Goal: Task Accomplishment & Management: Manage account settings

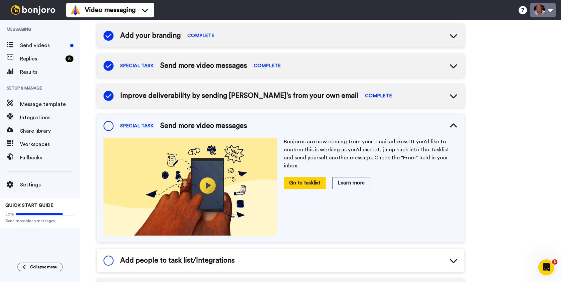
click at [551, 11] on button at bounding box center [542, 10] width 25 height 15
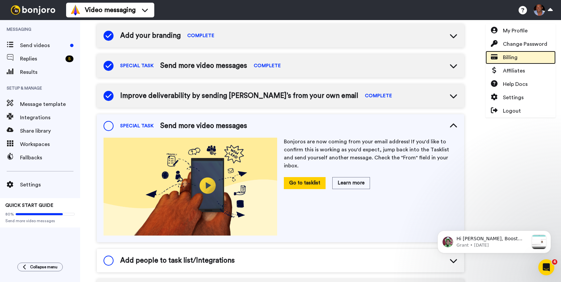
click at [525, 55] on link "Billing" at bounding box center [521, 57] width 70 height 13
